Goal: Information Seeking & Learning: Learn about a topic

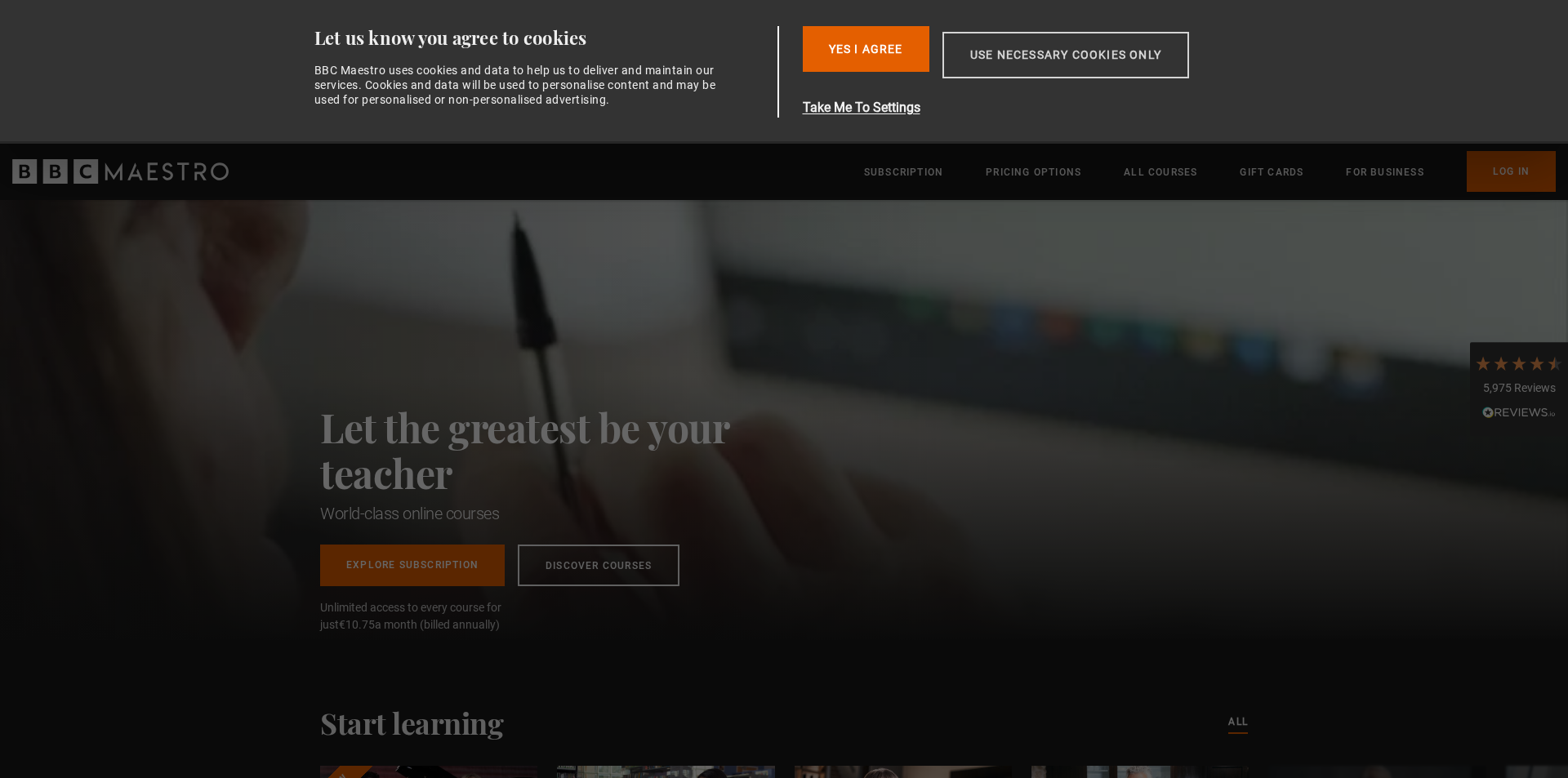
click at [984, 51] on button "Use necessary cookies only" at bounding box center [1065, 55] width 246 height 46
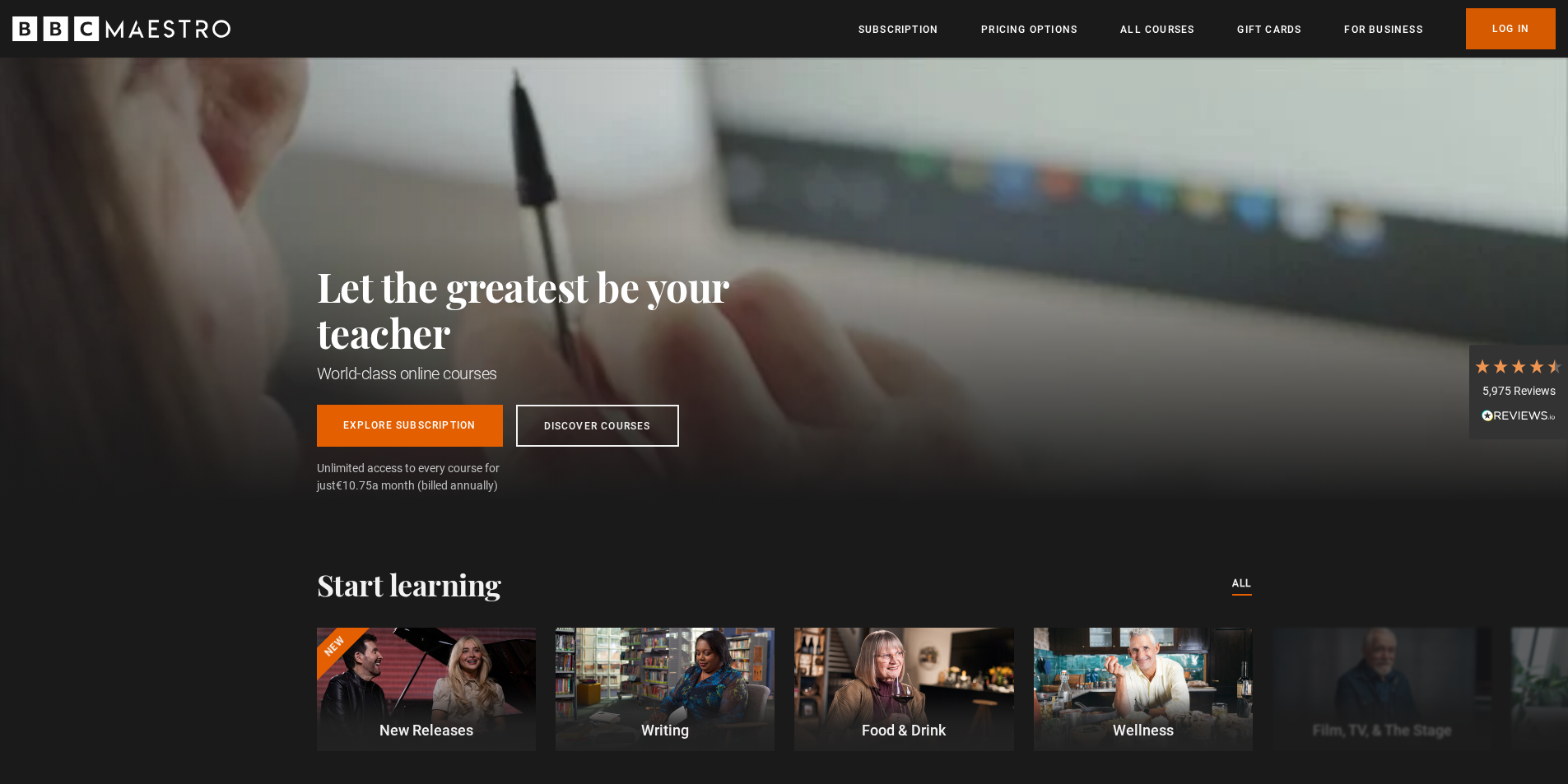
click at [1512, 33] on link "Log In" at bounding box center [1511, 29] width 90 height 42
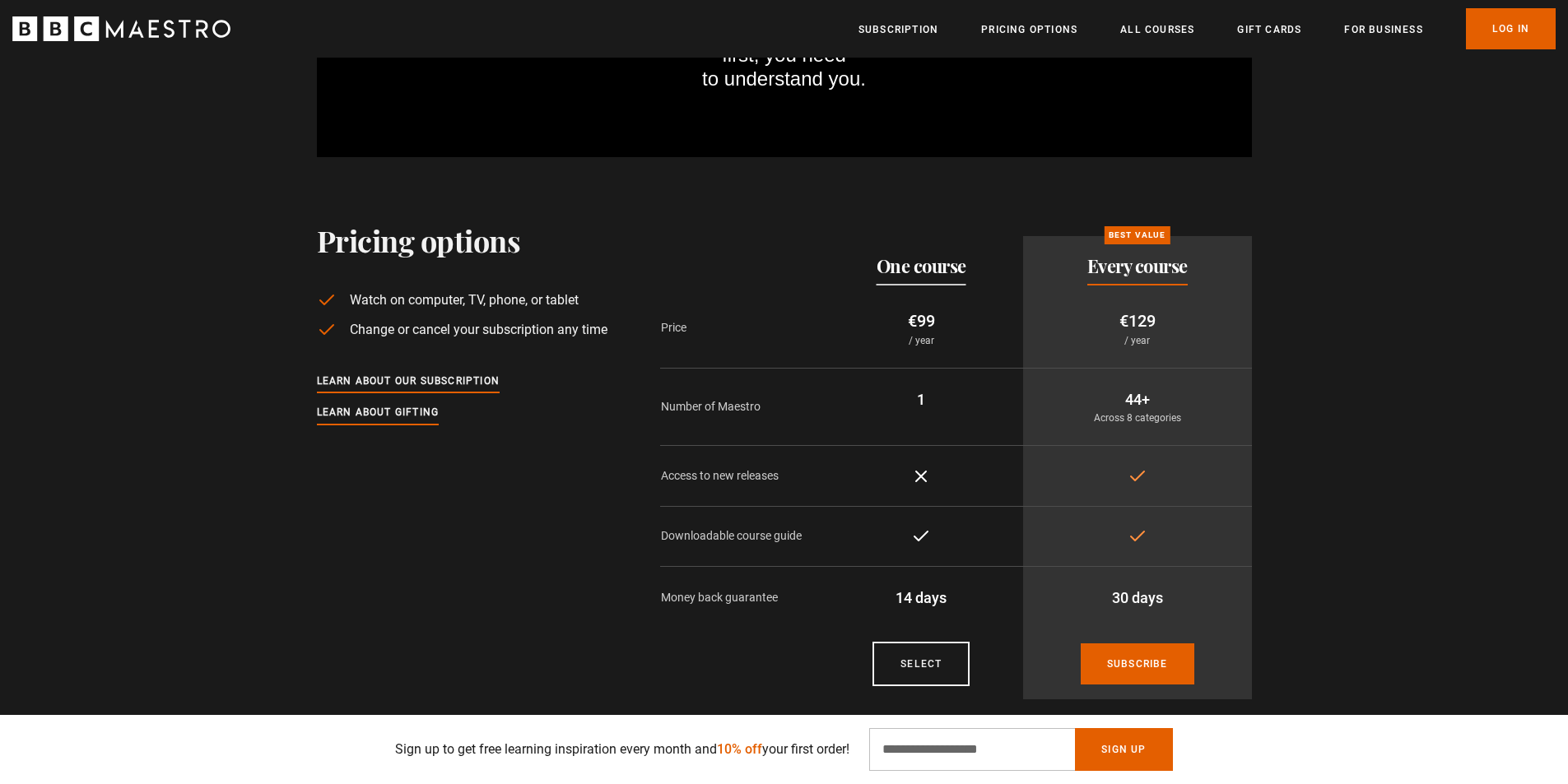
scroll to position [0, 1941]
click at [630, 364] on section "Pricing options Watch on computer, TV, phone, or tablet Change or cancel your s…" at bounding box center [785, 468] width 935 height 491
